Goal: Task Accomplishment & Management: Manage account settings

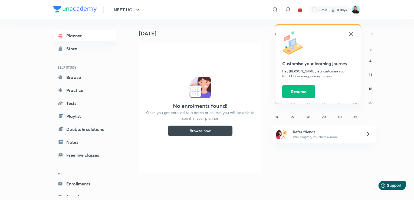
click at [351, 33] on icon at bounding box center [351, 34] width 7 height 7
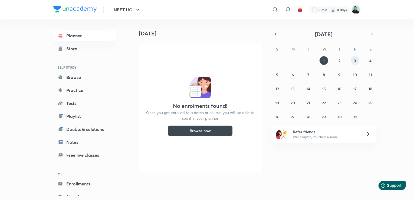
click at [355, 61] on abbr "3" at bounding box center [355, 60] width 2 height 5
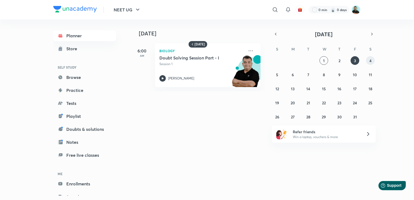
click at [370, 60] on abbr "4" at bounding box center [371, 60] width 2 height 5
click at [293, 76] on abbr "6" at bounding box center [293, 74] width 2 height 5
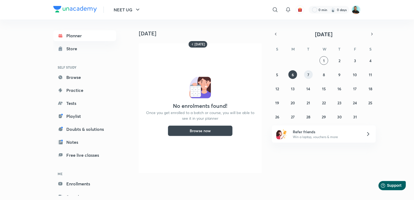
click at [309, 76] on abbr "7" at bounding box center [309, 74] width 2 height 5
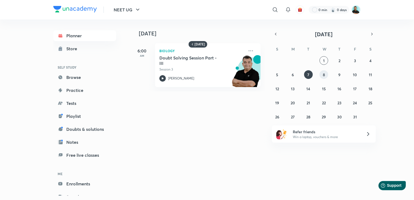
click at [324, 76] on abbr "8" at bounding box center [324, 74] width 2 height 5
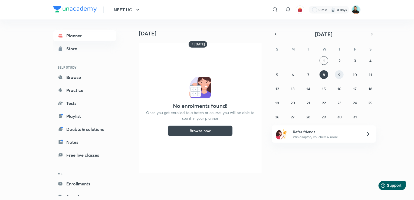
click at [339, 76] on abbr "9" at bounding box center [340, 74] width 2 height 5
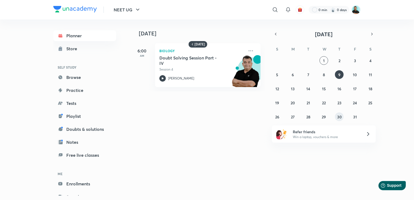
click at [338, 117] on abbr "30" at bounding box center [340, 117] width 5 height 5
click at [293, 119] on abbr "27" at bounding box center [293, 117] width 4 height 5
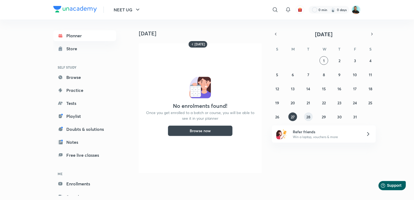
click at [309, 119] on abbr "28" at bounding box center [309, 117] width 4 height 5
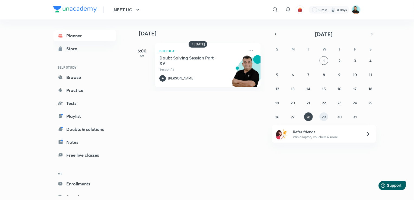
click at [323, 116] on abbr "29" at bounding box center [324, 117] width 4 height 5
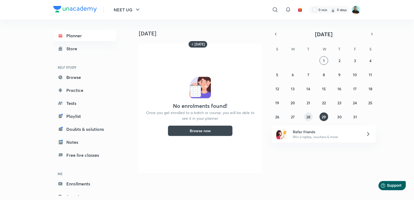
click at [307, 117] on abbr "28" at bounding box center [309, 117] width 4 height 5
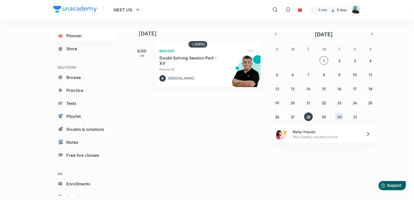
click at [338, 118] on abbr "30" at bounding box center [340, 117] width 5 height 5
click at [354, 118] on abbr "31" at bounding box center [355, 117] width 4 height 5
click at [293, 103] on abbr "20" at bounding box center [293, 102] width 4 height 5
click at [294, 102] on abbr "20" at bounding box center [293, 102] width 4 height 5
click at [248, 52] on icon at bounding box center [251, 51] width 7 height 7
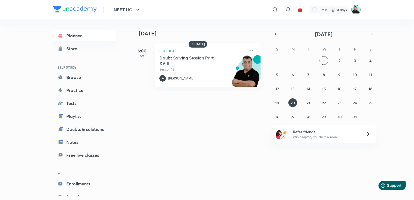
click at [355, 9] on img at bounding box center [356, 9] width 9 height 9
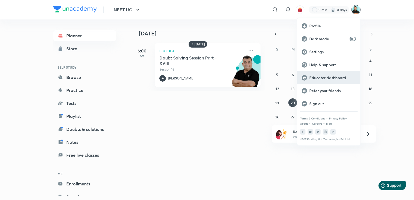
click at [331, 77] on p "Educator dashboard" at bounding box center [333, 78] width 47 height 5
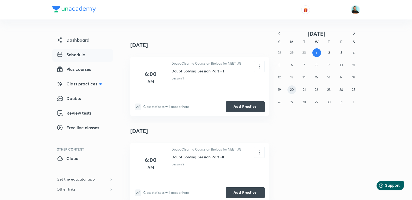
click at [292, 89] on abbr "20" at bounding box center [292, 90] width 4 height 4
click at [258, 68] on icon at bounding box center [259, 67] width 6 height 6
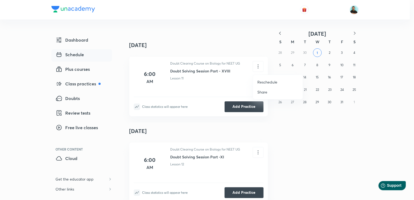
click at [262, 83] on p "Reschedule" at bounding box center [268, 82] width 20 height 6
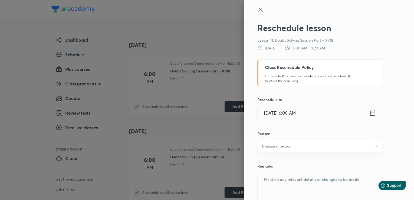
click at [370, 115] on icon at bounding box center [373, 113] width 7 height 8
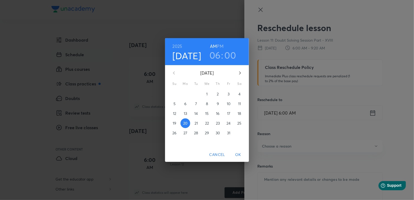
click at [219, 94] on p "2" at bounding box center [218, 94] width 2 height 5
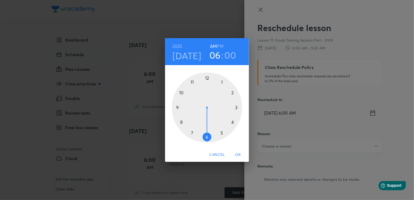
click at [192, 82] on div at bounding box center [207, 108] width 70 height 70
drag, startPoint x: 211, startPoint y: 58, endPoint x: 214, endPoint y: 57, distance: 2.8
click at [214, 57] on div "11 : 00" at bounding box center [223, 55] width 38 height 11
click at [214, 57] on h3 "11" at bounding box center [215, 55] width 7 height 11
click at [183, 92] on div at bounding box center [207, 108] width 70 height 70
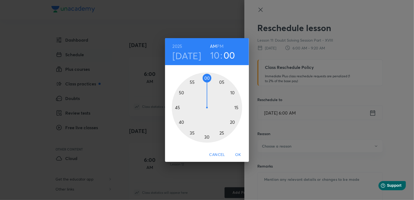
click at [237, 154] on span "OK" at bounding box center [238, 155] width 13 height 7
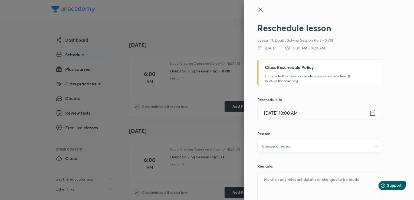
click at [272, 145] on h6 "Choose a reason" at bounding box center [277, 147] width 30 height 6
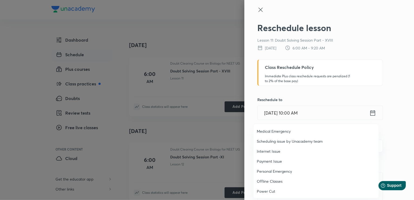
click at [277, 171] on span "Personal Emergency" at bounding box center [316, 172] width 119 height 6
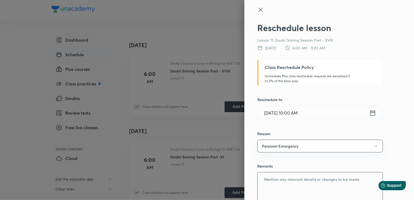
click at [276, 178] on textarea at bounding box center [320, 193] width 125 height 40
type textarea "travel"
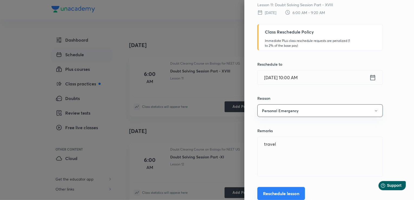
click at [273, 197] on button "Reschedule lesson" at bounding box center [282, 193] width 48 height 13
click at [275, 193] on button "Reschedule lesson" at bounding box center [282, 193] width 48 height 13
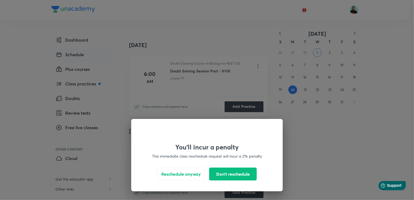
scroll to position [9, 0]
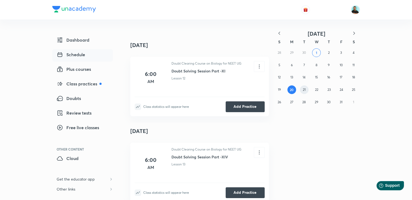
click at [303, 93] on button "21" at bounding box center [304, 90] width 9 height 9
click at [261, 66] on icon at bounding box center [259, 67] width 6 height 6
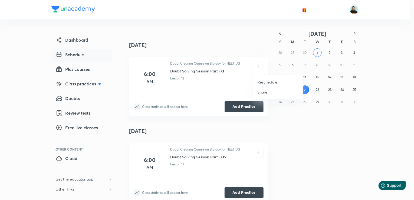
click at [269, 82] on p "Reschedule" at bounding box center [268, 82] width 20 height 6
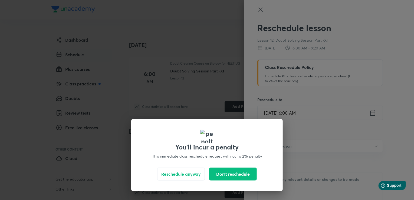
click at [257, 10] on div "You'll incur a penalty This immediate class reschedule request will incur a 2% …" at bounding box center [207, 100] width 414 height 200
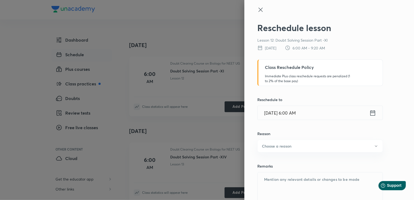
click at [258, 11] on icon at bounding box center [261, 10] width 7 height 7
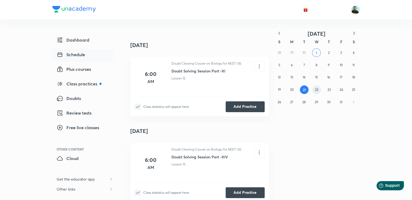
click at [315, 92] on abbr "22" at bounding box center [316, 90] width 3 height 4
click at [303, 92] on abbr "21" at bounding box center [304, 90] width 3 height 4
click at [259, 66] on icon at bounding box center [259, 67] width 6 height 6
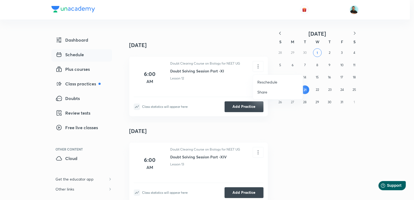
click at [267, 83] on p "Reschedule" at bounding box center [268, 82] width 20 height 6
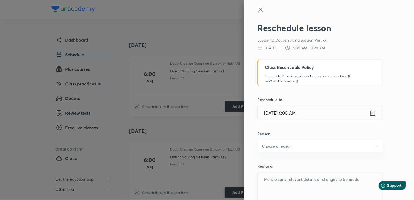
click at [371, 111] on icon at bounding box center [373, 113] width 7 height 8
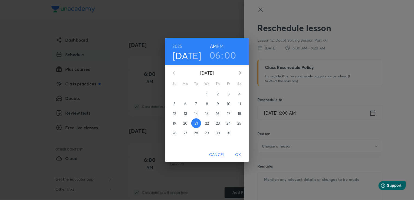
click at [219, 93] on span "2" at bounding box center [218, 94] width 10 height 5
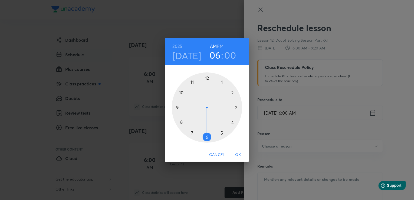
click at [237, 106] on div at bounding box center [207, 108] width 70 height 70
click at [221, 45] on h6 "PM" at bounding box center [220, 47] width 7 height 8
click at [238, 155] on span "OK" at bounding box center [238, 155] width 13 height 7
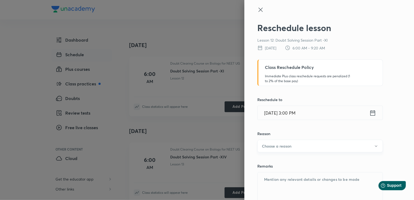
click at [281, 146] on h6 "Choose a reason" at bounding box center [277, 147] width 30 height 6
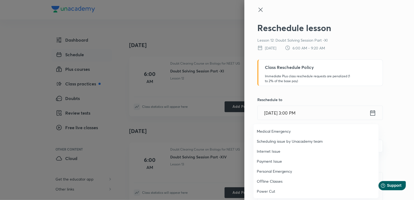
click at [280, 171] on span "Personal Emergency" at bounding box center [316, 172] width 119 height 6
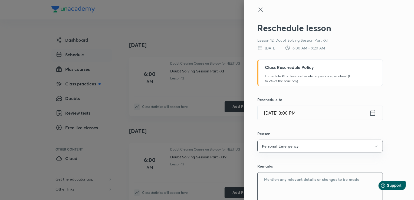
click at [274, 184] on textarea at bounding box center [320, 193] width 125 height 40
type textarea "travel"
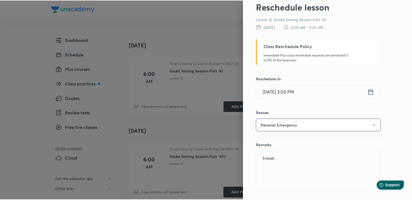
scroll to position [35, 0]
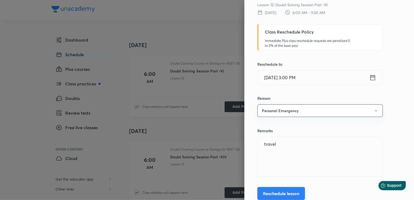
click at [285, 193] on button "Reschedule lesson" at bounding box center [282, 193] width 48 height 13
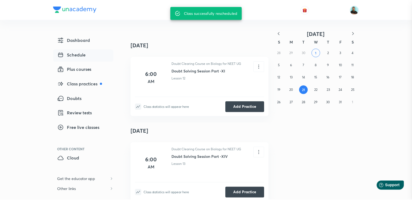
scroll to position [9, 0]
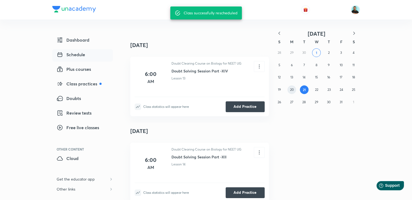
click at [290, 90] on abbr "20" at bounding box center [292, 90] width 4 height 4
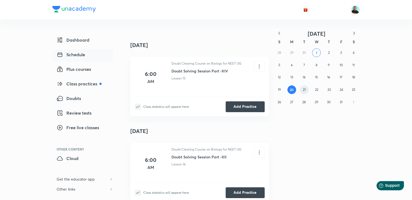
click at [301, 89] on button "21" at bounding box center [304, 90] width 9 height 9
click at [328, 54] on abbr "2" at bounding box center [329, 53] width 2 height 4
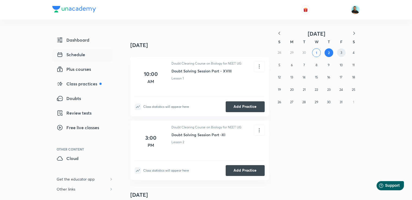
click at [340, 51] on abbr "3" at bounding box center [341, 53] width 2 height 4
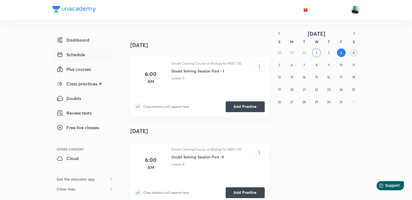
click at [353, 51] on abbr "4" at bounding box center [354, 53] width 2 height 4
click at [326, 52] on button "2" at bounding box center [329, 52] width 9 height 9
